Goal: Task Accomplishment & Management: Complete application form

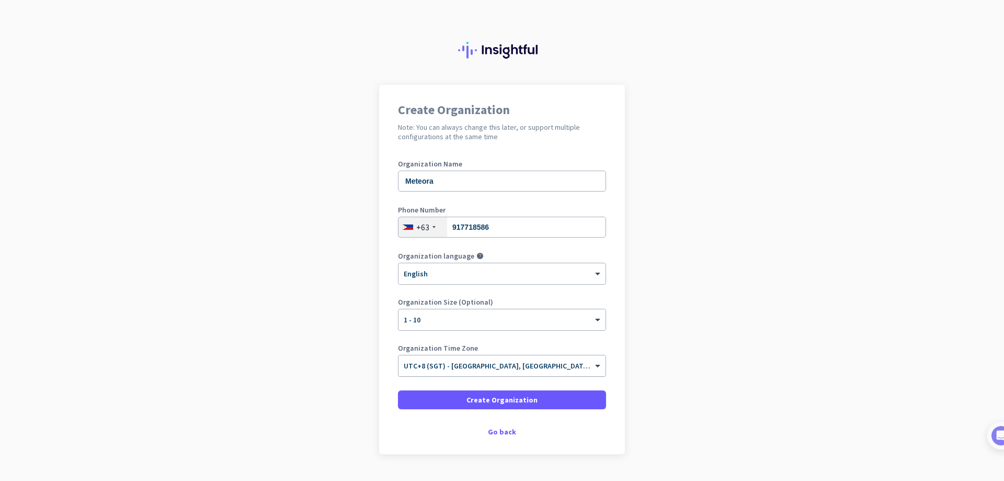
click at [431, 370] on div "× UTC+8 (SGT) - [GEOGRAPHIC_DATA], [GEOGRAPHIC_DATA], [GEOGRAPHIC_DATA]" at bounding box center [502, 365] width 207 height 21
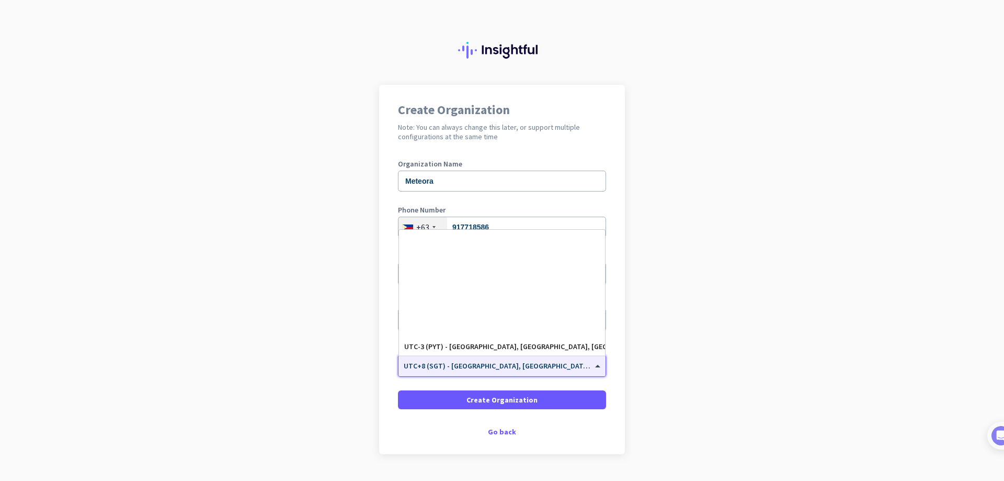
scroll to position [1580, 0]
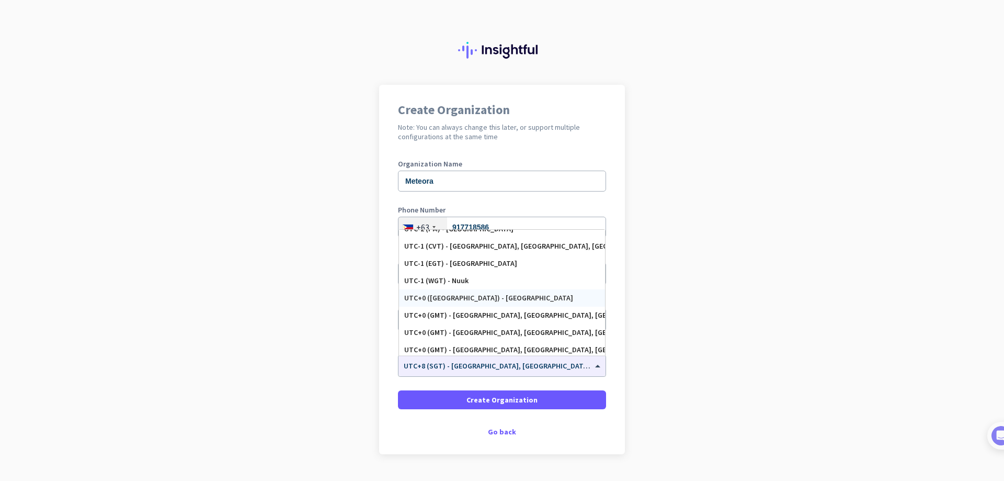
click at [661, 280] on app-onboarding-organization "Create Organization Note: You can always change this later, or support multiple…" at bounding box center [502, 296] width 1004 height 422
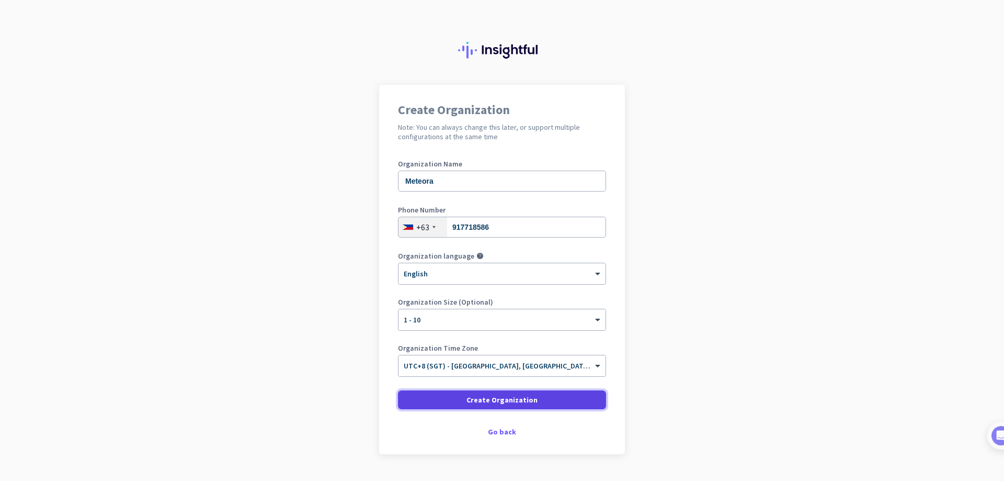
click at [487, 395] on span "Create Organization" at bounding box center [502, 399] width 71 height 10
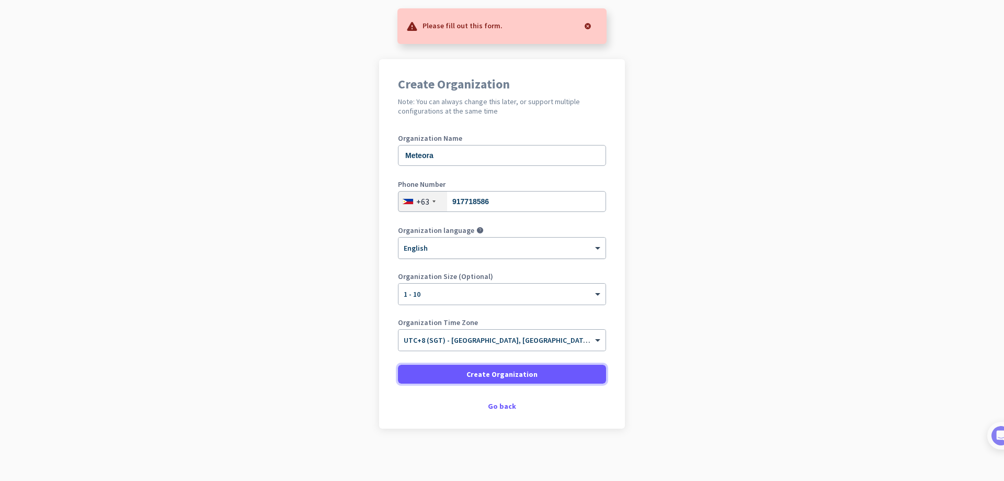
scroll to position [0, 0]
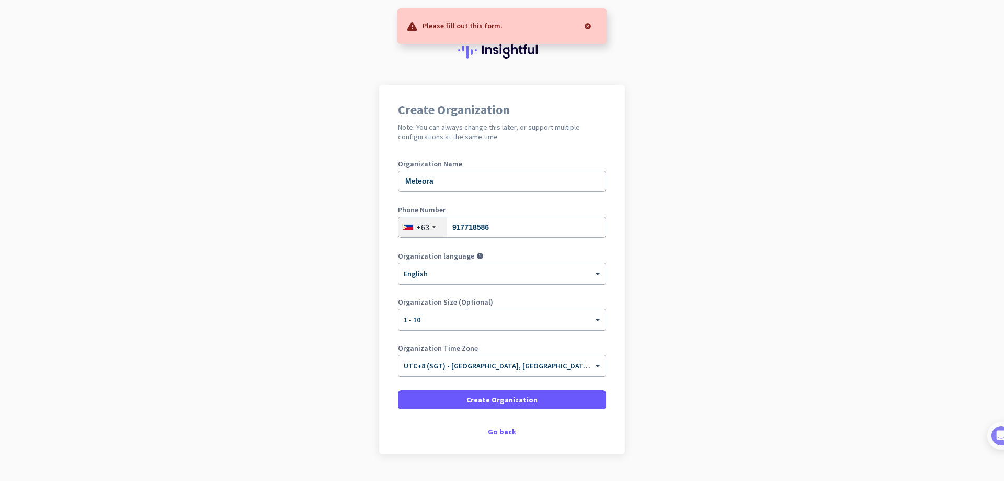
click at [591, 22] on div at bounding box center [588, 26] width 21 height 21
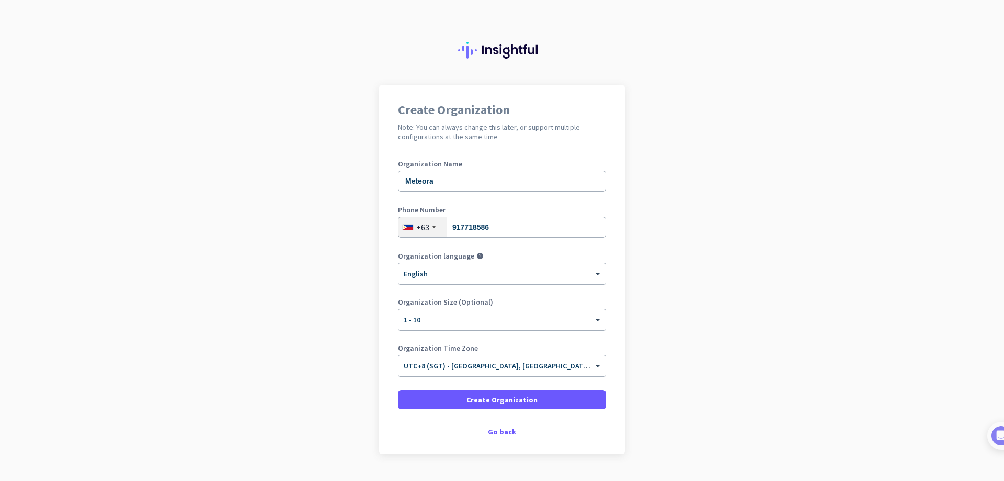
scroll to position [26, 0]
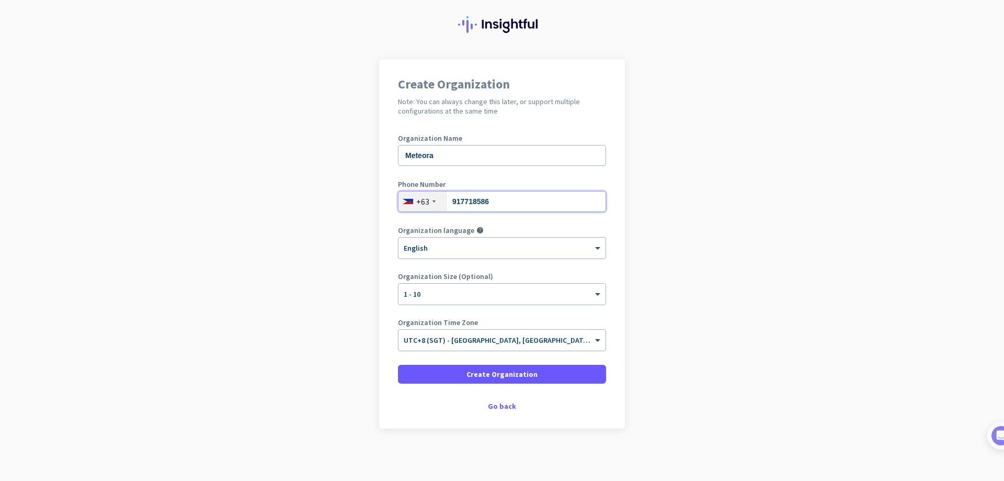
click at [516, 201] on input "917718586" at bounding box center [502, 201] width 208 height 21
click at [500, 247] on div at bounding box center [502, 244] width 207 height 9
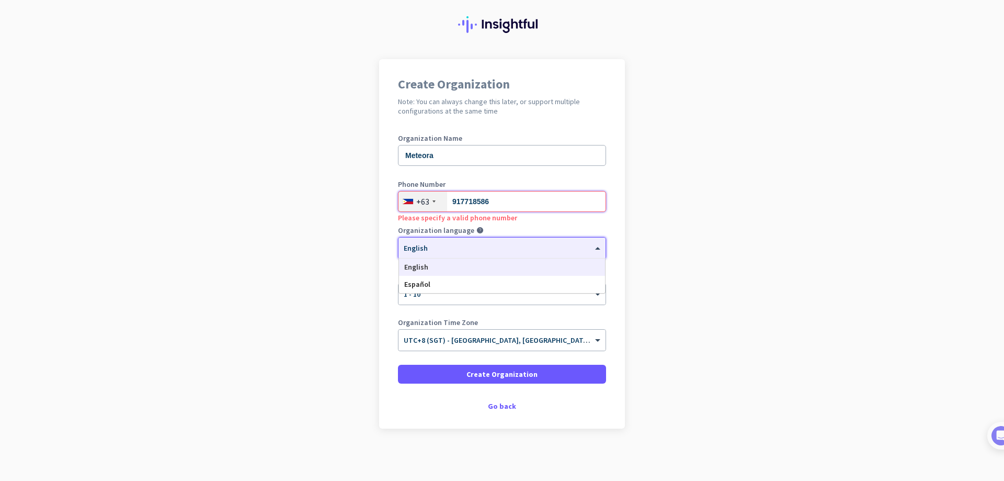
click at [518, 197] on input "917718586" at bounding box center [502, 201] width 208 height 21
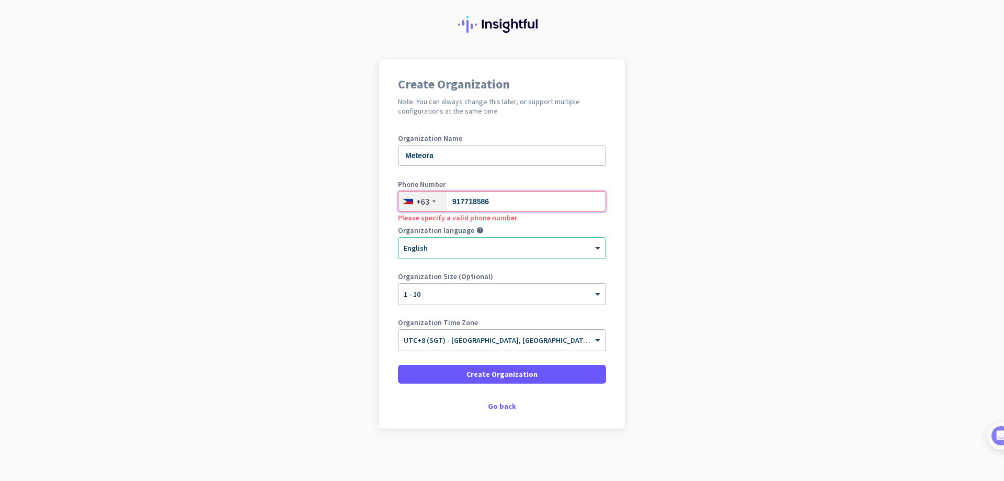
drag, startPoint x: 512, startPoint y: 200, endPoint x: 450, endPoint y: 207, distance: 62.2
click at [450, 207] on input "917718586" at bounding box center [502, 201] width 208 height 21
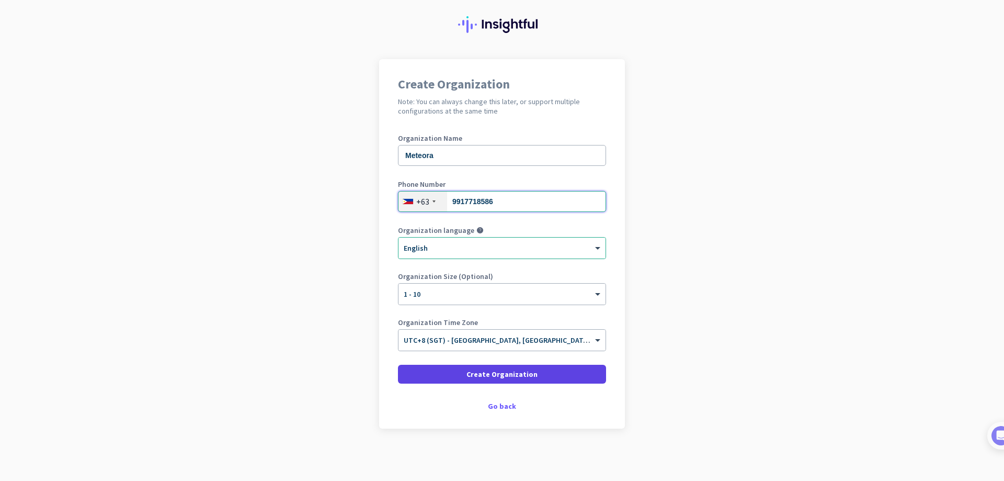
type input "9917718586"
click at [469, 379] on span at bounding box center [502, 373] width 208 height 25
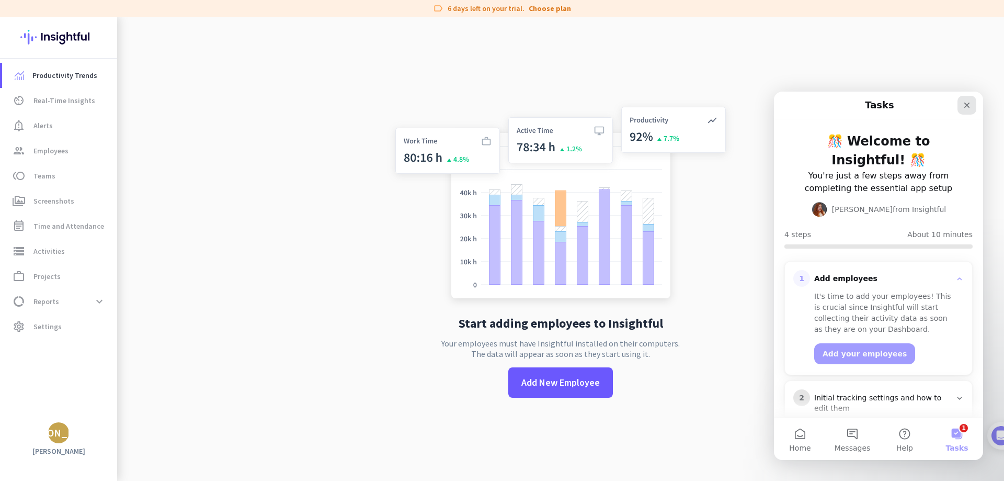
click at [965, 108] on icon "Close" at bounding box center [968, 106] width 6 height 6
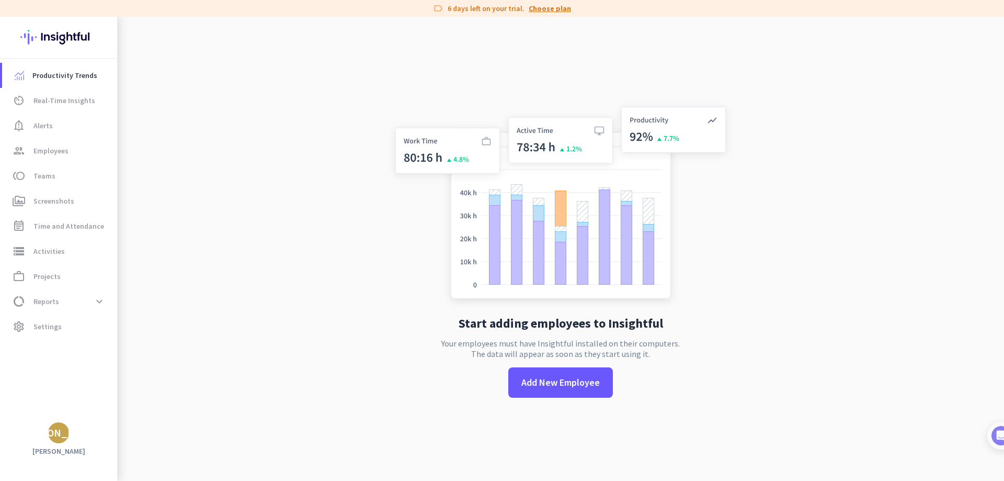
click at [543, 10] on link "Choose plan" at bounding box center [550, 8] width 42 height 10
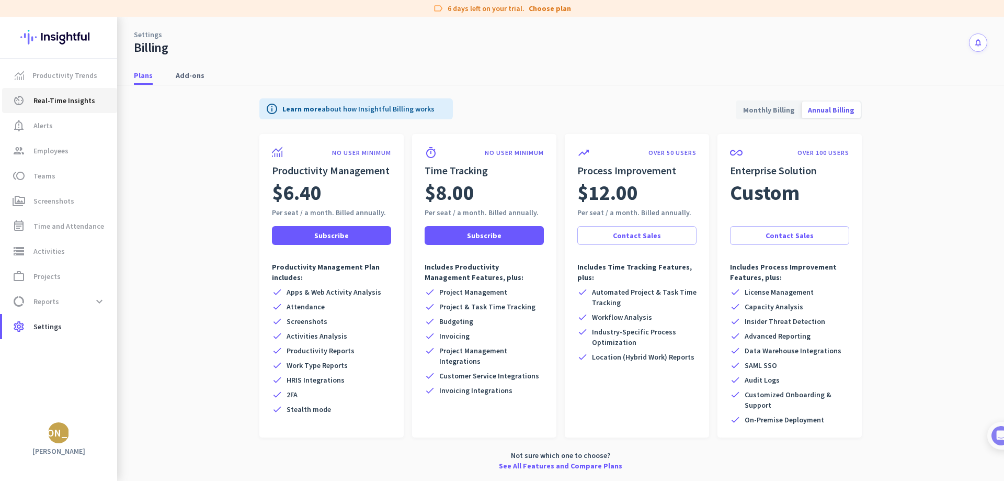
click at [74, 106] on span "Real-Time Insights" at bounding box center [64, 100] width 62 height 13
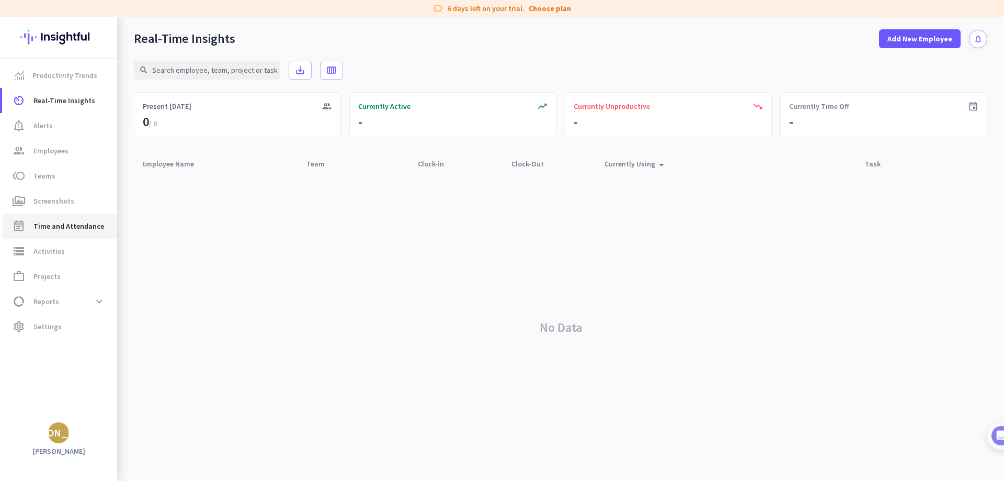
click at [78, 223] on span "Time and Attendance" at bounding box center [68, 226] width 71 height 13
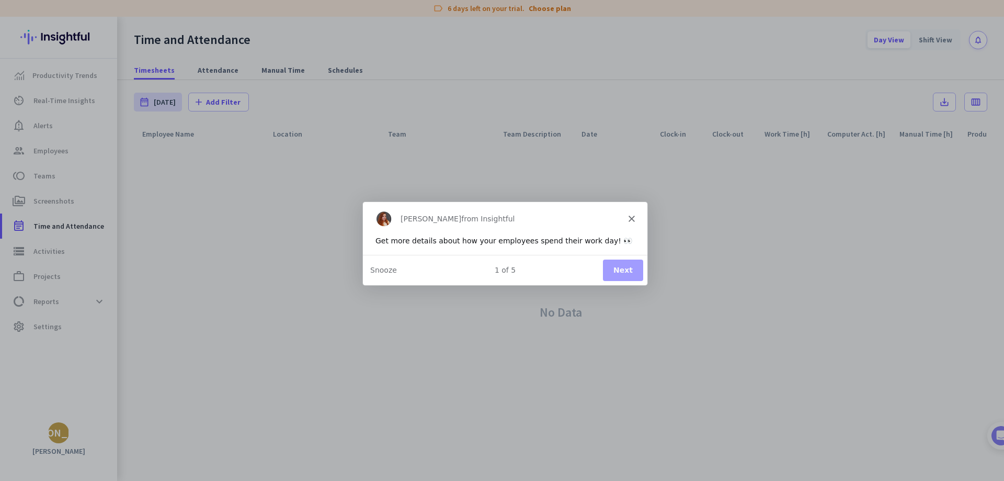
click at [627, 218] on div "[PERSON_NAME] from Insightful" at bounding box center [505, 217] width 285 height 33
click at [628, 214] on div "[PERSON_NAME] from Insightful" at bounding box center [505, 217] width 285 height 33
click at [628, 219] on div "[PERSON_NAME] from Insightful" at bounding box center [505, 217] width 285 height 33
click at [630, 218] on polygon "Close" at bounding box center [631, 218] width 6 height 6
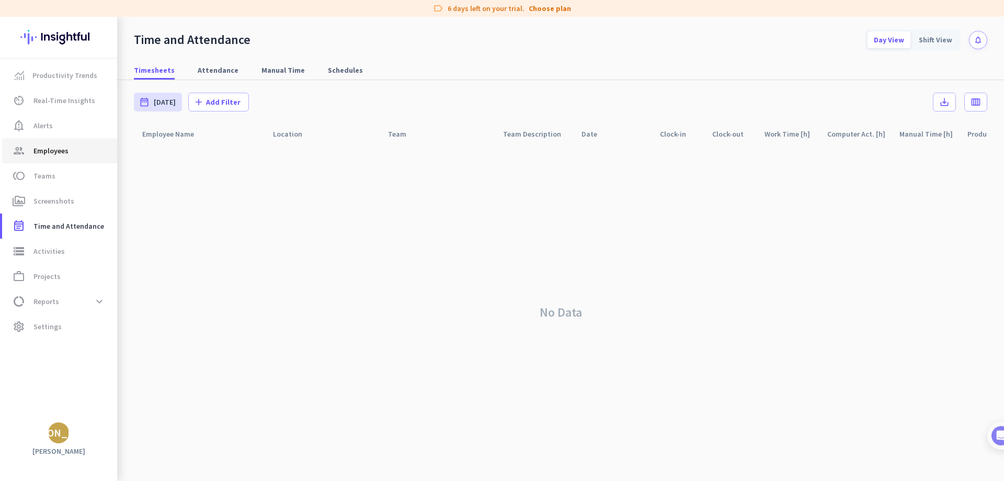
drag, startPoint x: 60, startPoint y: 138, endPoint x: 56, endPoint y: 149, distance: 11.1
click at [60, 138] on link "group Employees" at bounding box center [59, 150] width 115 height 25
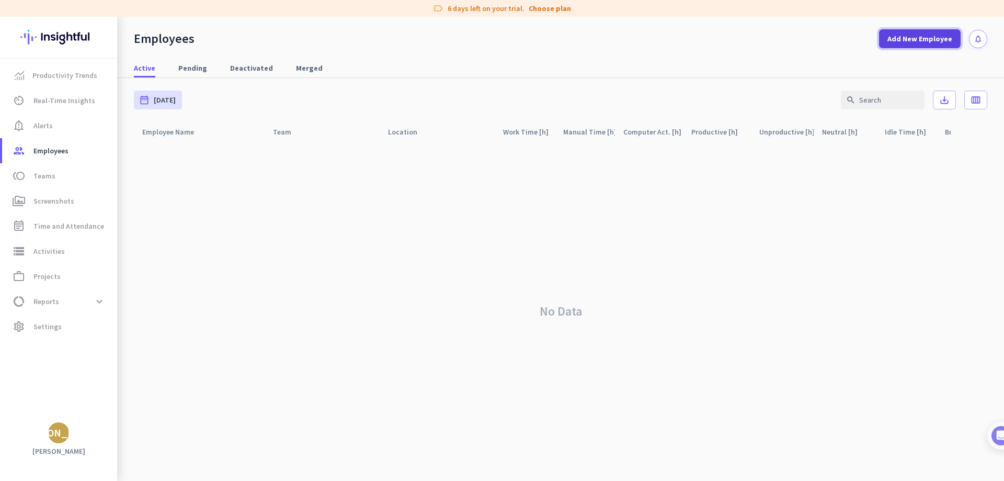
click at [925, 46] on span at bounding box center [920, 38] width 82 height 25
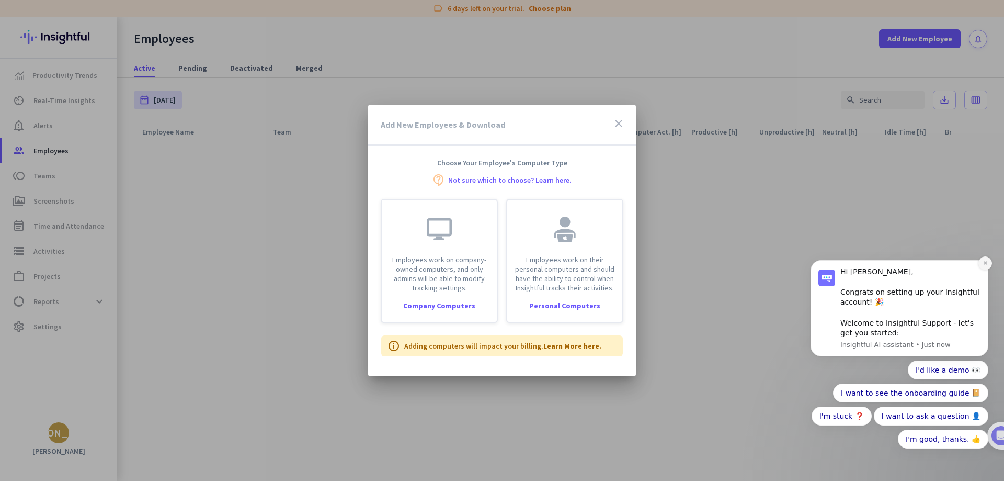
click at [986, 261] on icon "Dismiss notification" at bounding box center [986, 263] width 6 height 6
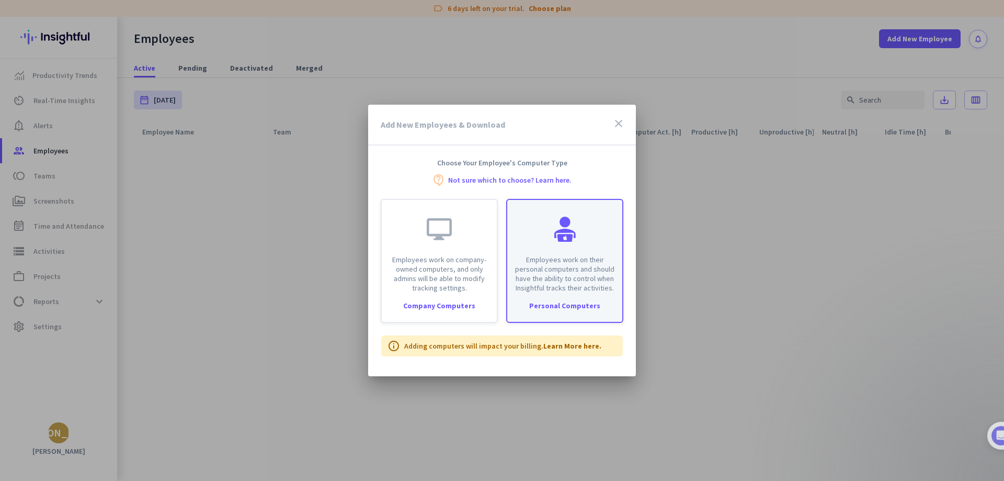
click at [570, 273] on p "Employees work on their personal computers and should have the ability to contr…" at bounding box center [565, 274] width 103 height 38
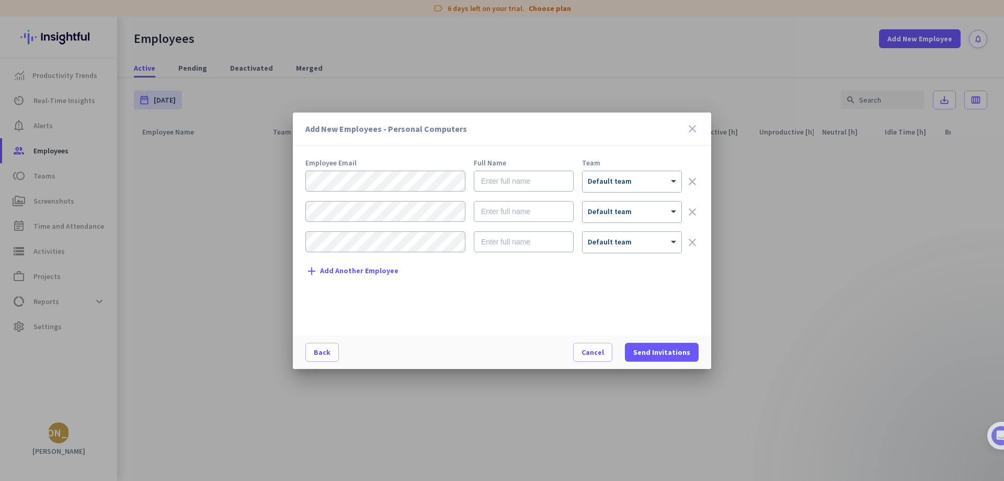
click at [692, 130] on icon "close" at bounding box center [692, 128] width 13 height 13
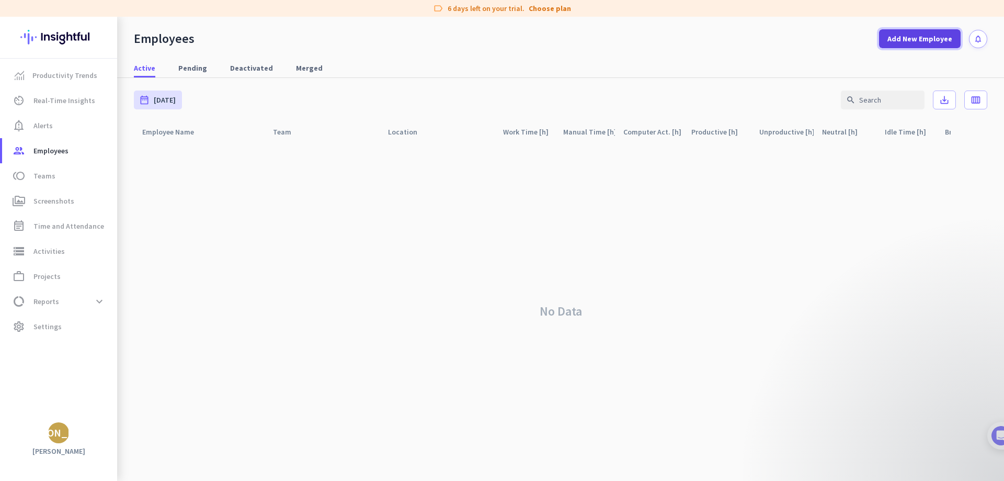
click at [918, 33] on span "Add New Employee" at bounding box center [920, 38] width 65 height 10
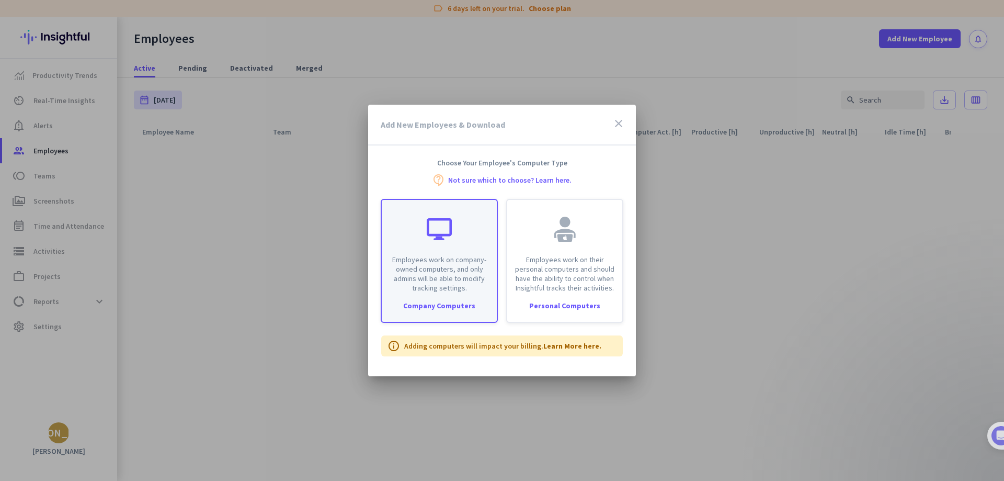
click at [417, 259] on p "Employees work on company-owned computers, and only admins will be able to modi…" at bounding box center [439, 274] width 103 height 38
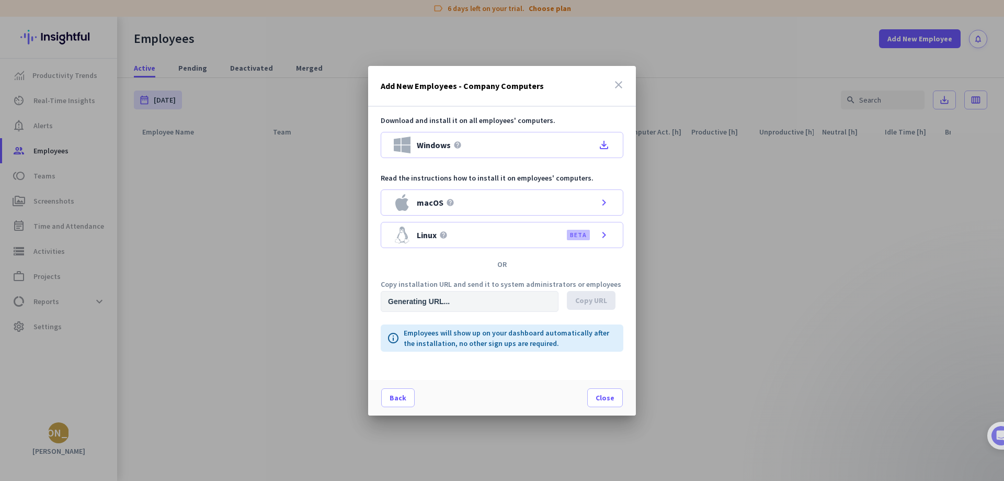
type input "[URL][DOMAIN_NAME]"
click at [603, 301] on span "Copy URL" at bounding box center [591, 300] width 32 height 10
click at [617, 88] on icon "close" at bounding box center [619, 84] width 13 height 13
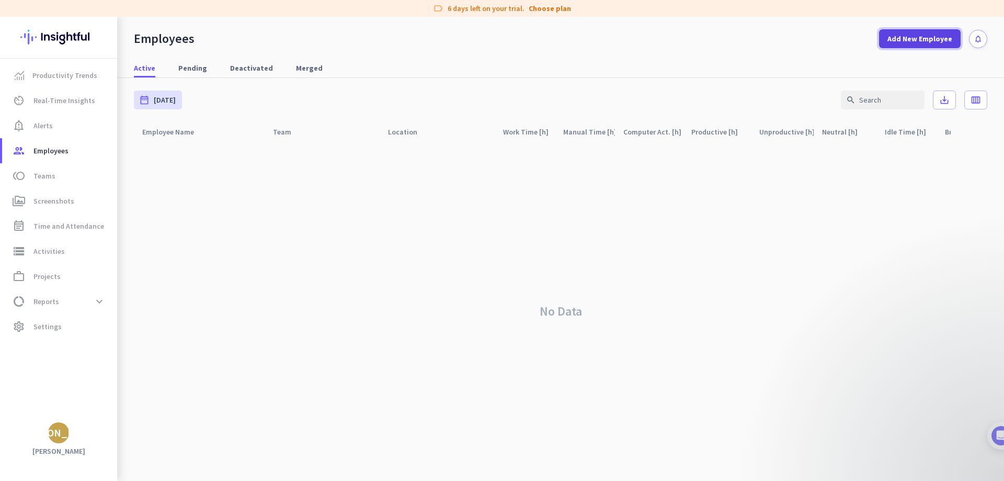
click at [945, 34] on span "Add New Employee" at bounding box center [920, 38] width 65 height 10
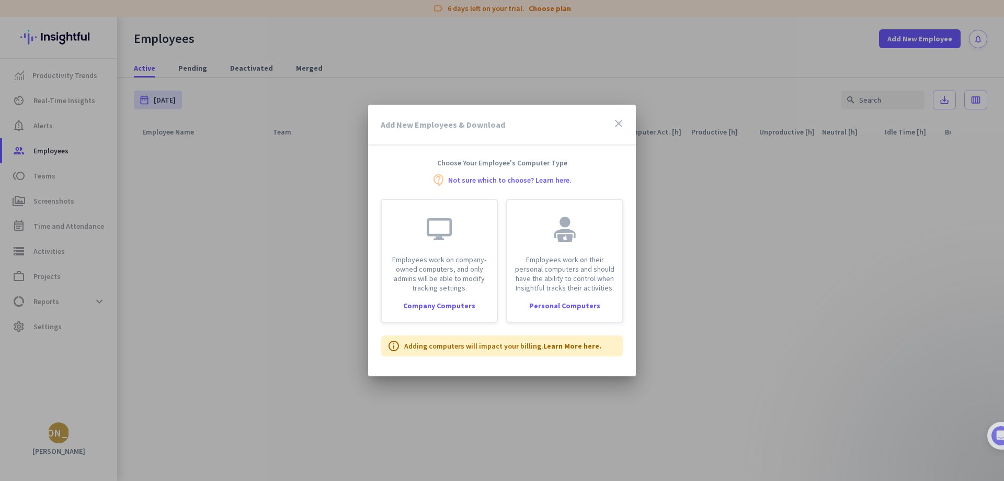
click at [275, 261] on div at bounding box center [502, 240] width 1004 height 481
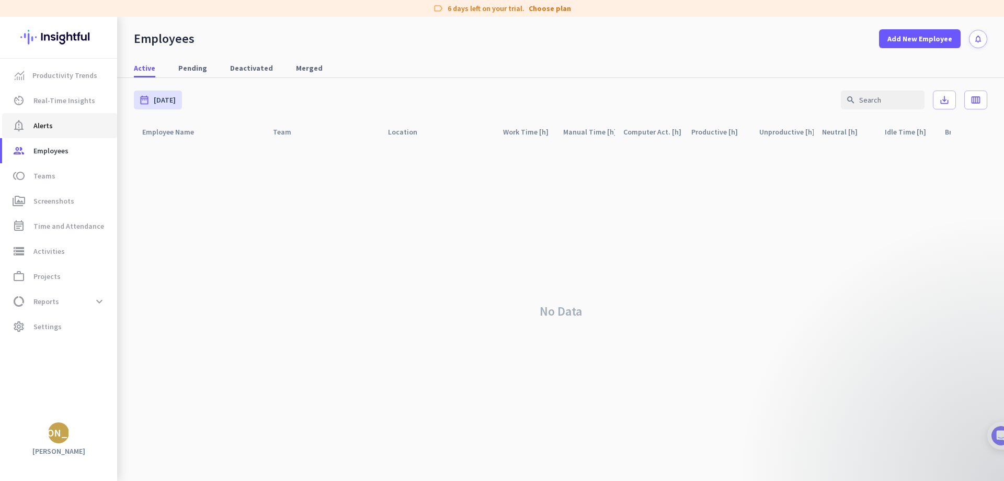
click at [53, 130] on span "notification_important Alerts" at bounding box center [59, 125] width 98 height 13
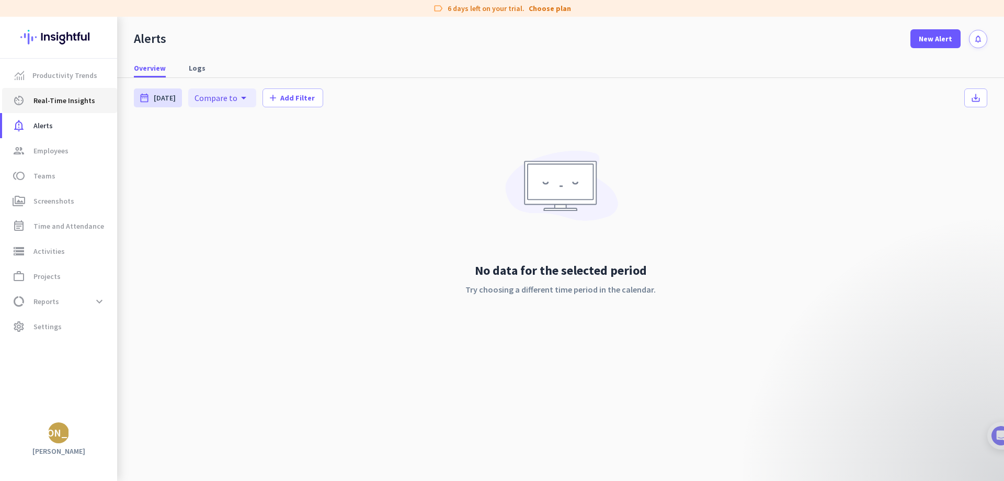
click at [80, 105] on span "Real-Time Insights" at bounding box center [64, 100] width 62 height 13
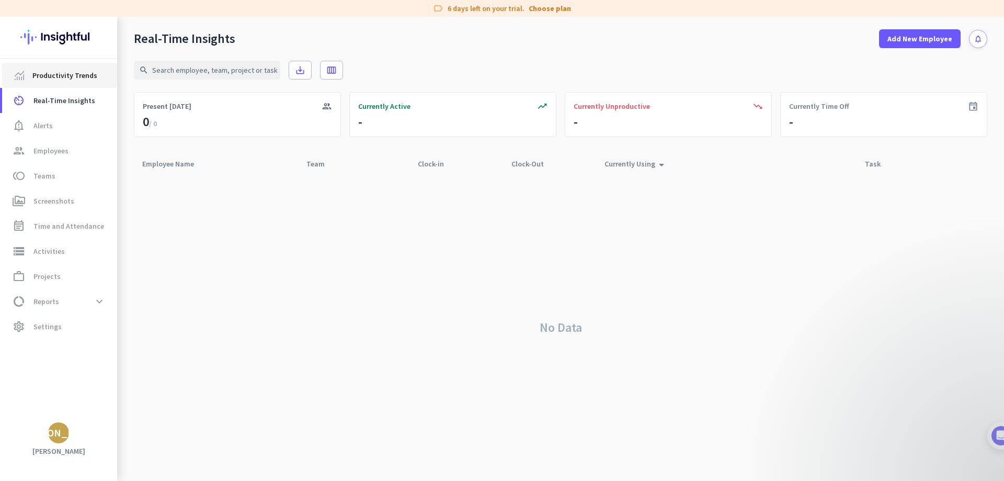
click at [73, 70] on span "Productivity Trends" at bounding box center [64, 75] width 65 height 13
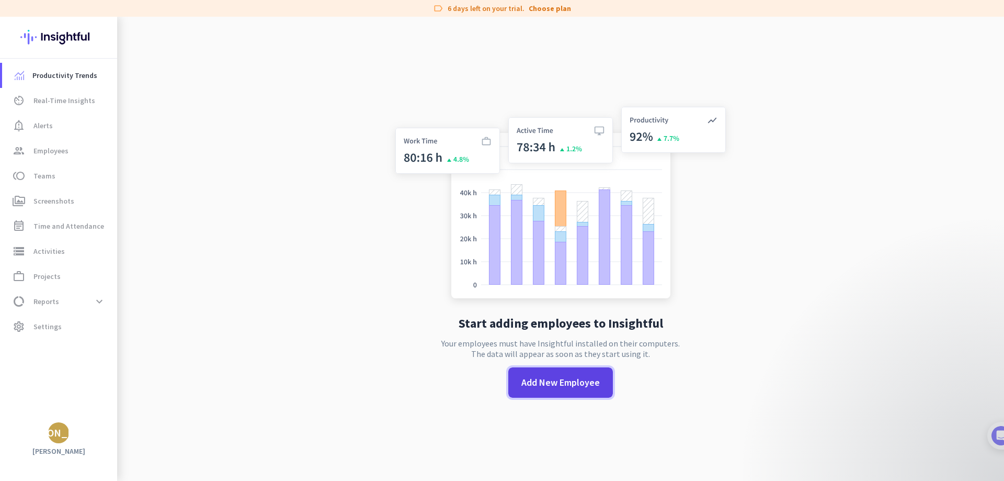
click at [561, 389] on span at bounding box center [560, 382] width 105 height 25
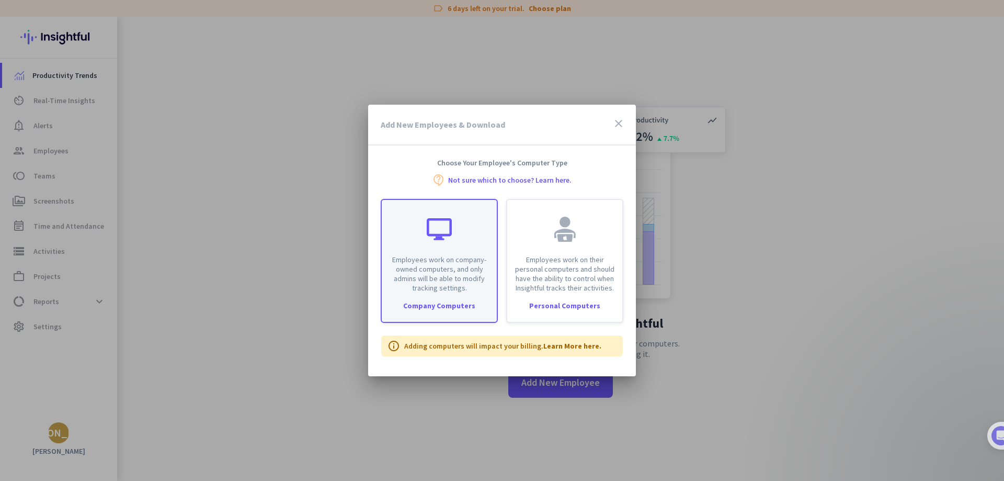
click at [416, 280] on p "Employees work on company-owned computers, and only admins will be able to modi…" at bounding box center [439, 274] width 103 height 38
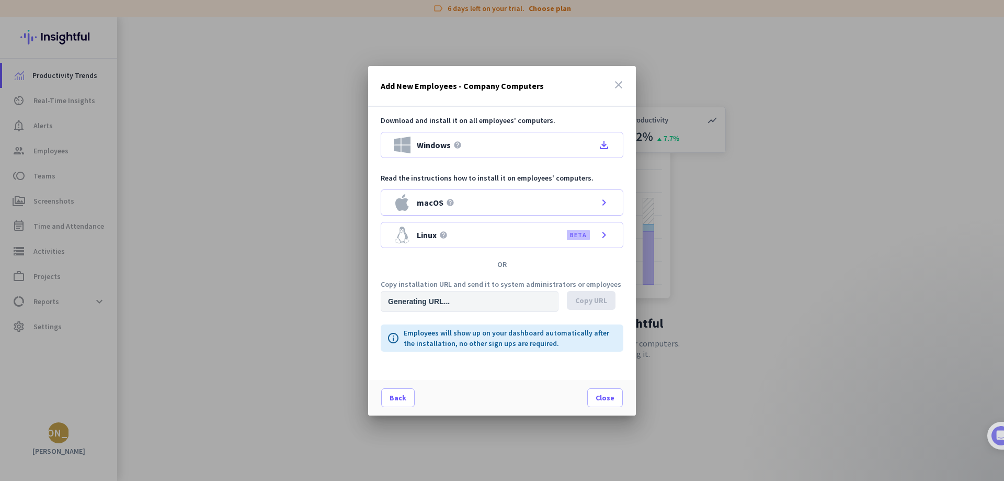
type input "[URL][DOMAIN_NAME]"
click at [614, 84] on icon "close" at bounding box center [619, 84] width 13 height 13
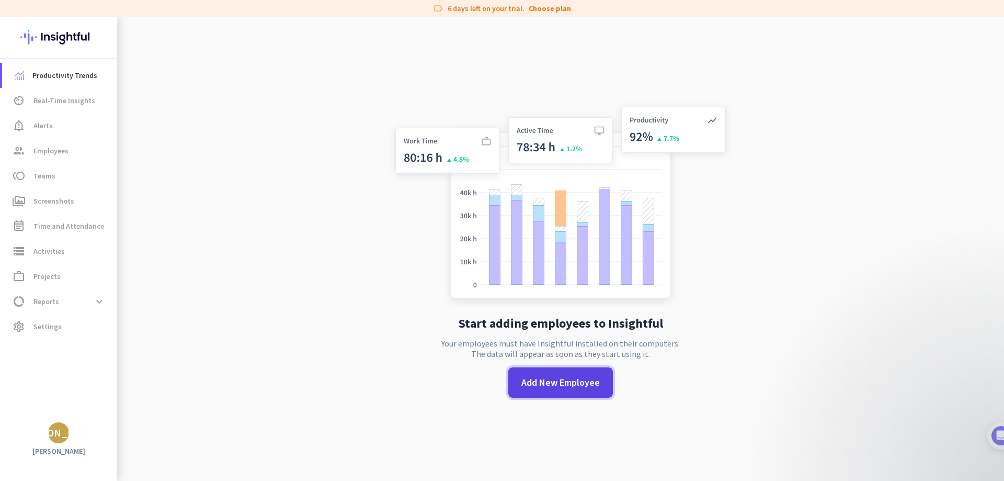
click at [527, 378] on span "Add New Employee" at bounding box center [561, 383] width 78 height 14
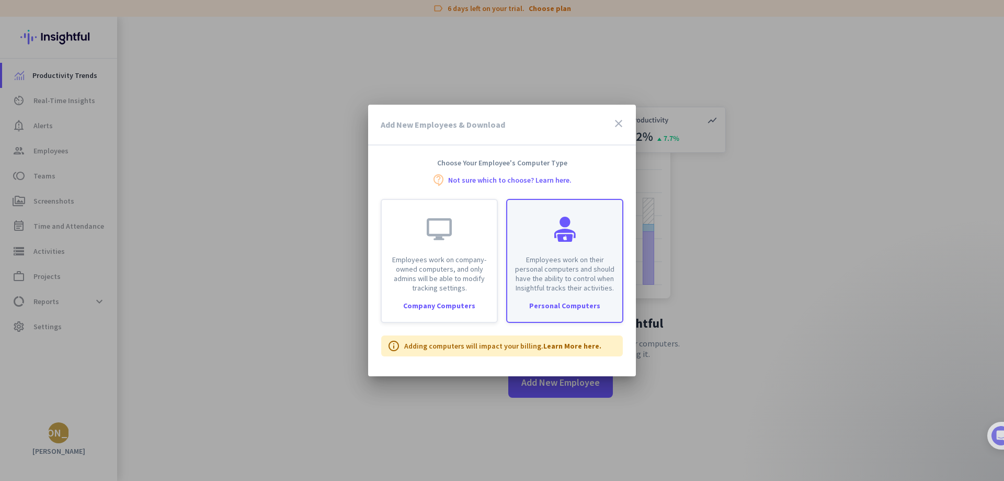
click at [551, 215] on div "Employees work on their personal computers and should have the ability to contr…" at bounding box center [564, 246] width 115 height 93
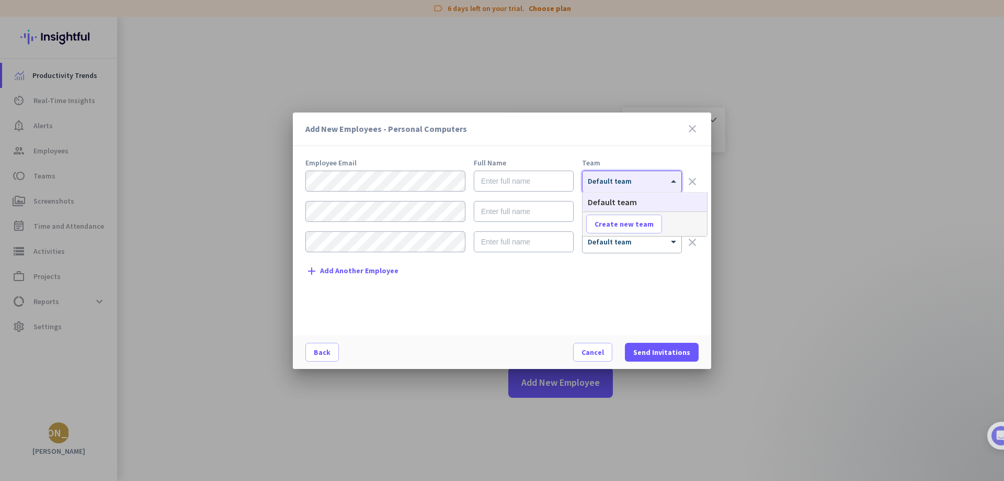
click at [601, 178] on div at bounding box center [632, 178] width 99 height 9
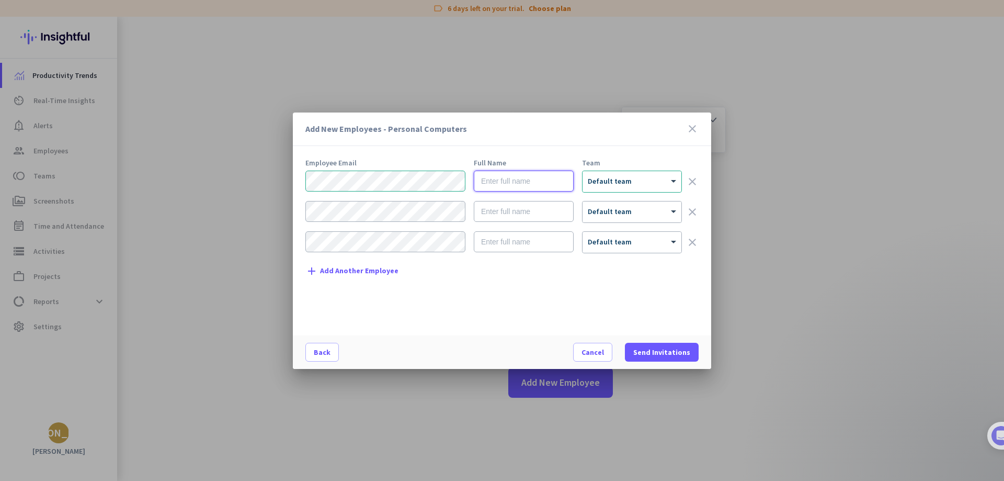
click at [509, 183] on input "text" at bounding box center [524, 181] width 100 height 21
type input "[PERSON_NAME]"
click at [646, 349] on span "Send Invitations" at bounding box center [661, 352] width 57 height 10
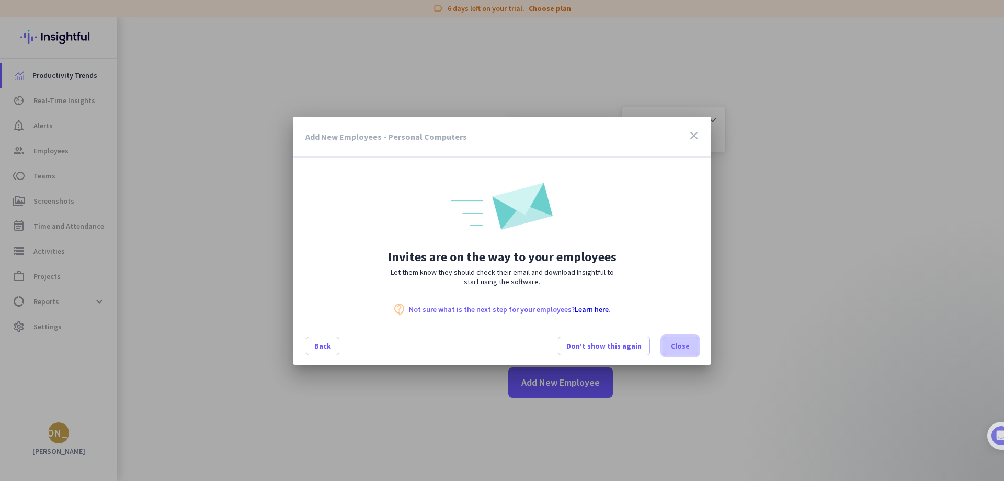
click at [687, 341] on span "Close" at bounding box center [680, 346] width 19 height 10
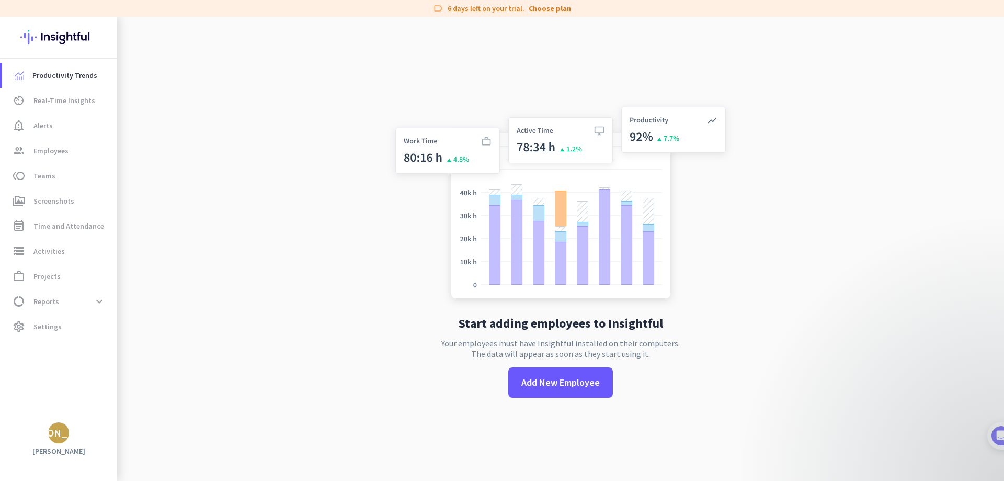
drag, startPoint x: 801, startPoint y: 450, endPoint x: 654, endPoint y: 199, distance: 291.2
click at [799, 446] on app-no-employees "Start adding employees to Insightful Your employees must have Insightful instal…" at bounding box center [560, 257] width 887 height 481
